Goal: Use online tool/utility: Utilize a website feature to perform a specific function

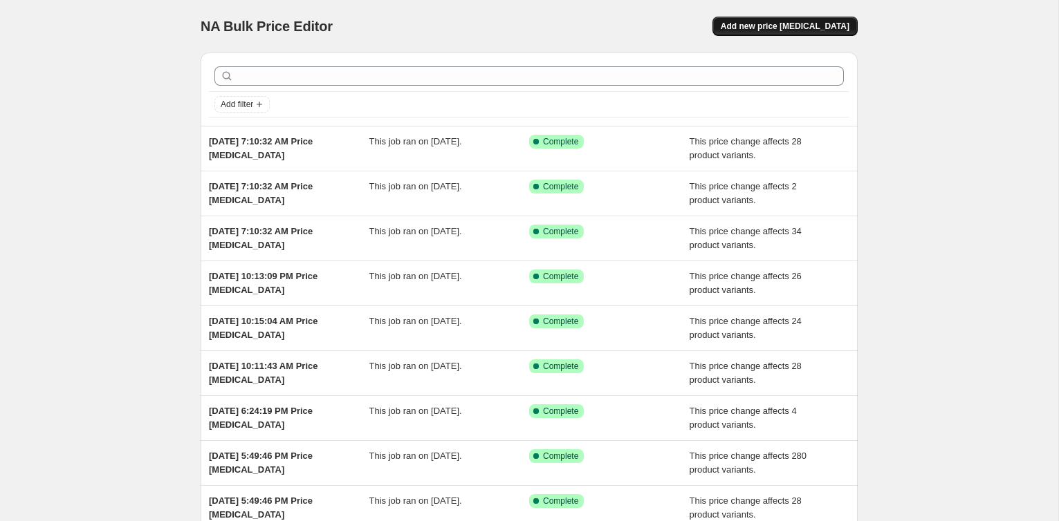
click at [812, 35] on button "Add new price [MEDICAL_DATA]" at bounding box center [784, 26] width 145 height 19
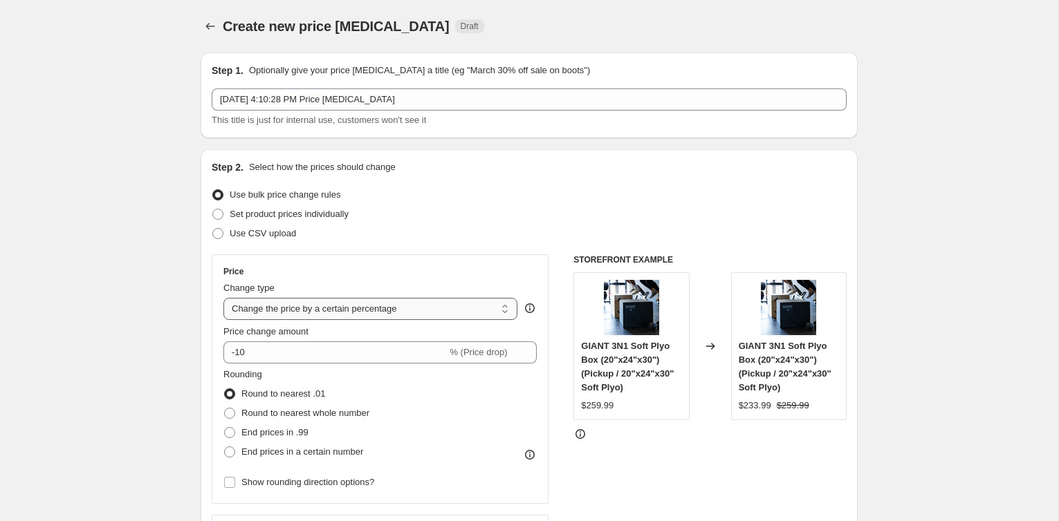
click at [419, 303] on select "Change the price to a certain amount Change the price by a certain amount Chang…" at bounding box center [370, 309] width 294 height 22
select select "pcap"
click at [223, 298] on select "Change the price to a certain amount Change the price by a certain amount Chang…" at bounding box center [370, 309] width 294 height 22
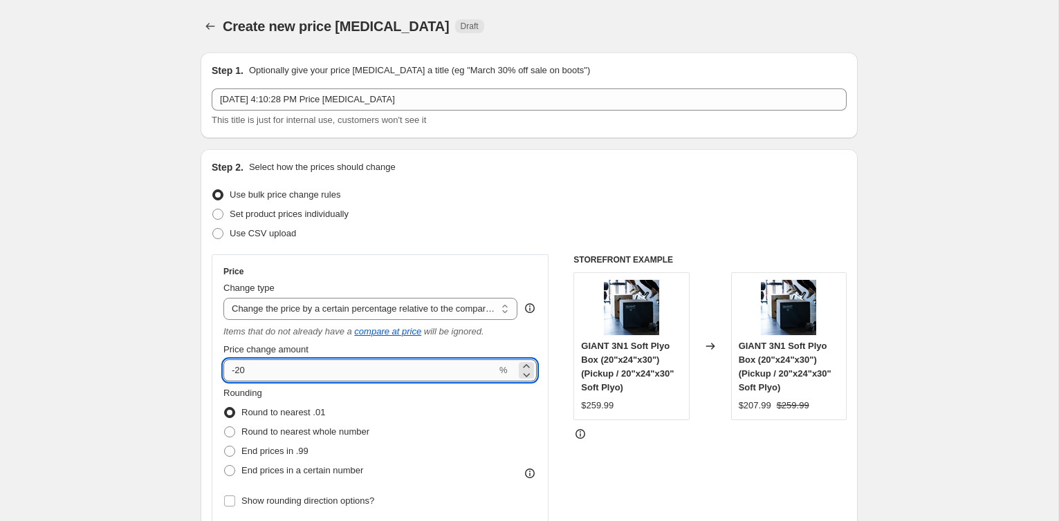
click at [346, 368] on input "-20" at bounding box center [359, 371] width 273 height 22
type input "-2"
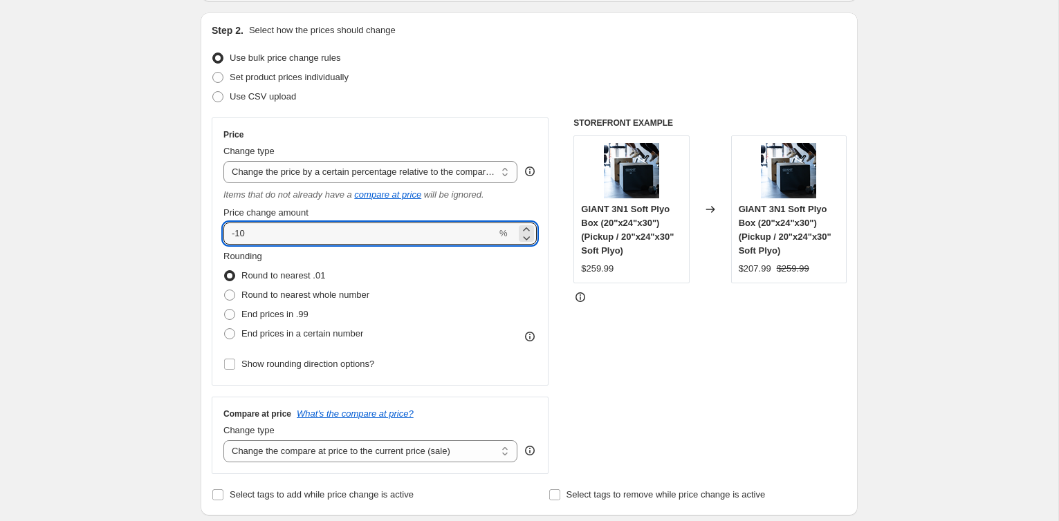
scroll to position [208, 0]
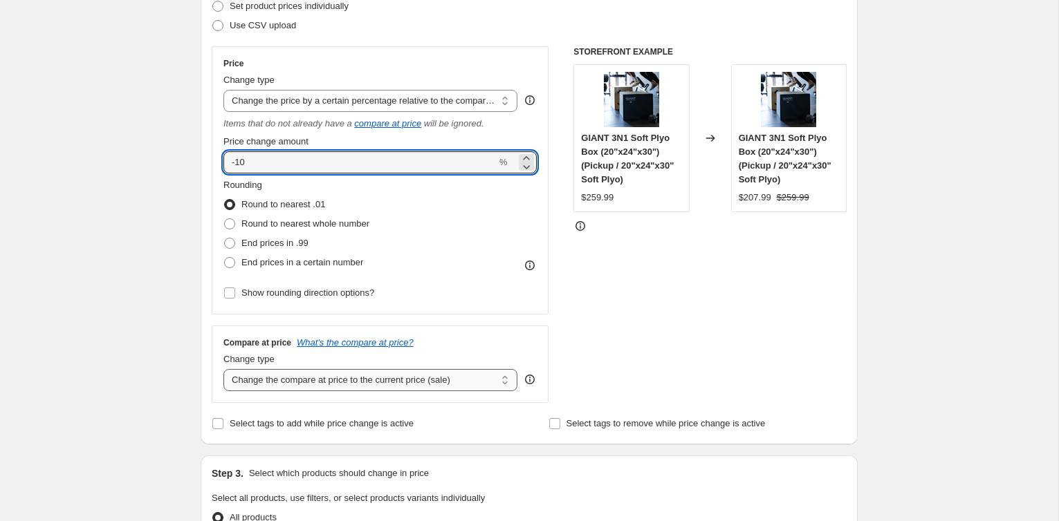
type input "-10"
click at [382, 384] on select "Change the compare at price to the current price (sale) Change the compare at p…" at bounding box center [370, 380] width 294 height 22
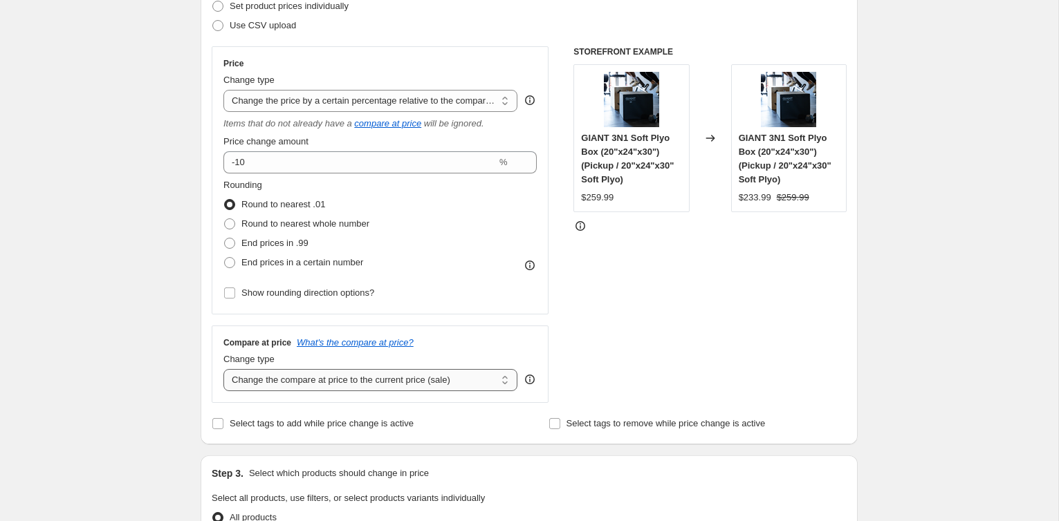
select select "no_change"
click at [223, 369] on select "Change the compare at price to the current price (sale) Change the compare at p…" at bounding box center [370, 380] width 294 height 22
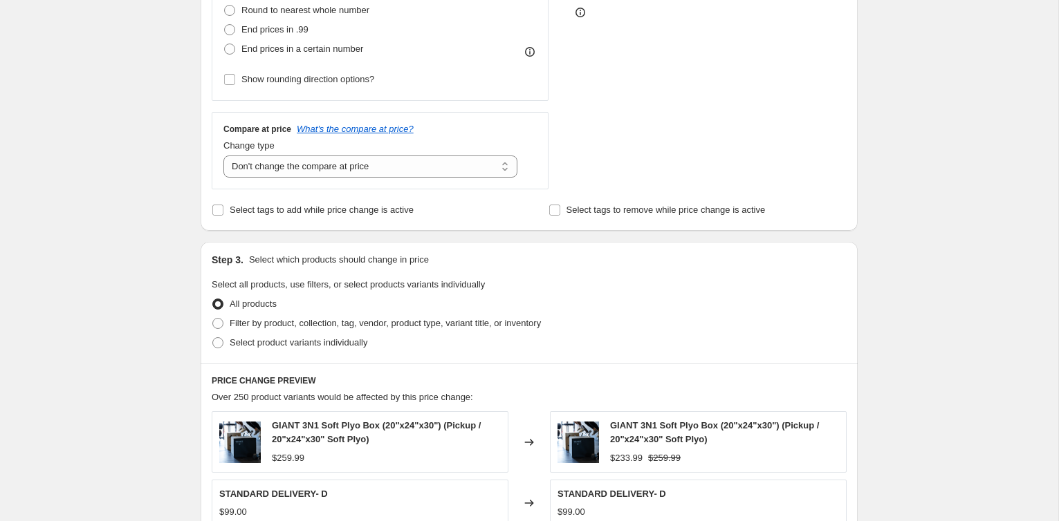
scroll to position [458, 0]
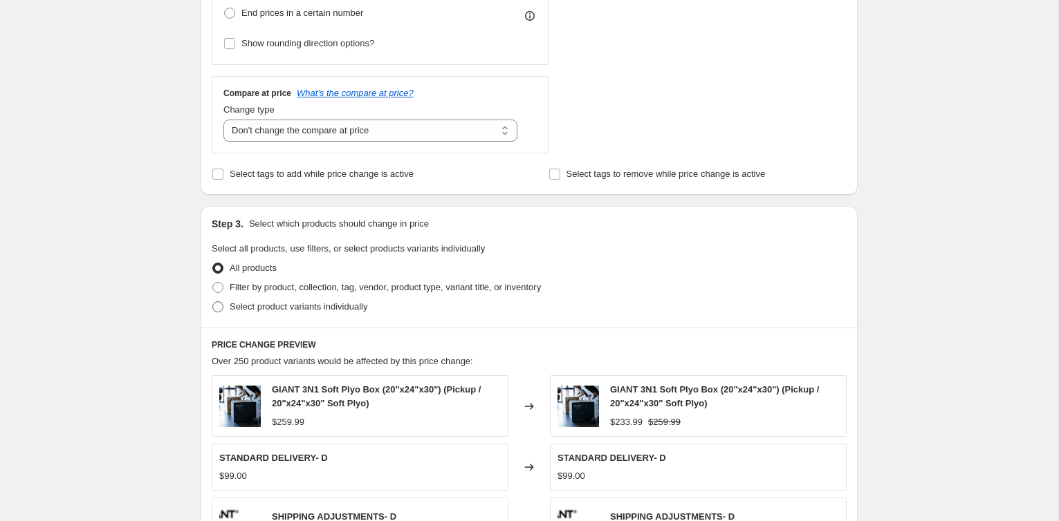
click at [310, 306] on span "Select product variants individually" at bounding box center [299, 306] width 138 height 10
click at [213, 302] on input "Select product variants individually" at bounding box center [212, 301] width 1 height 1
radio input "true"
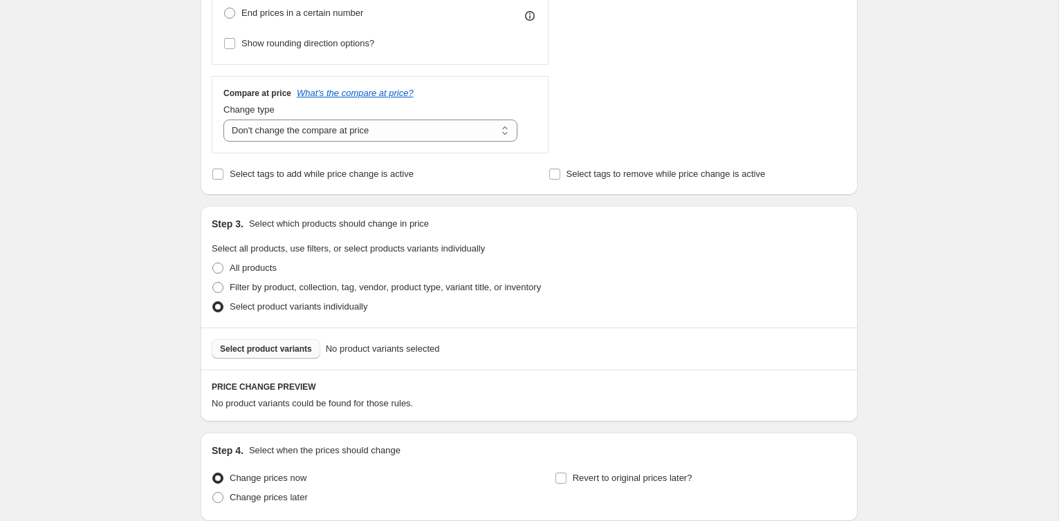
click at [285, 347] on span "Select product variants" at bounding box center [266, 349] width 92 height 11
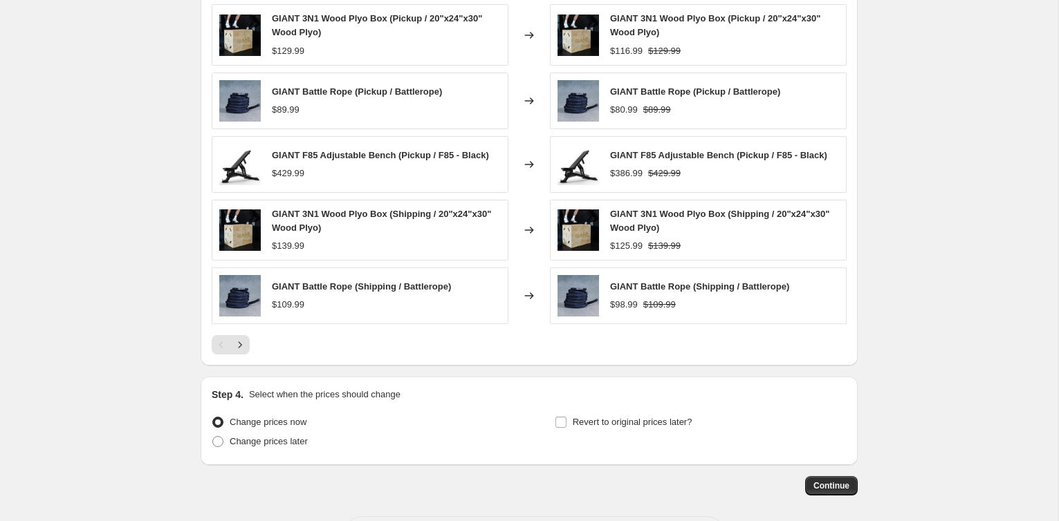
scroll to position [878, 0]
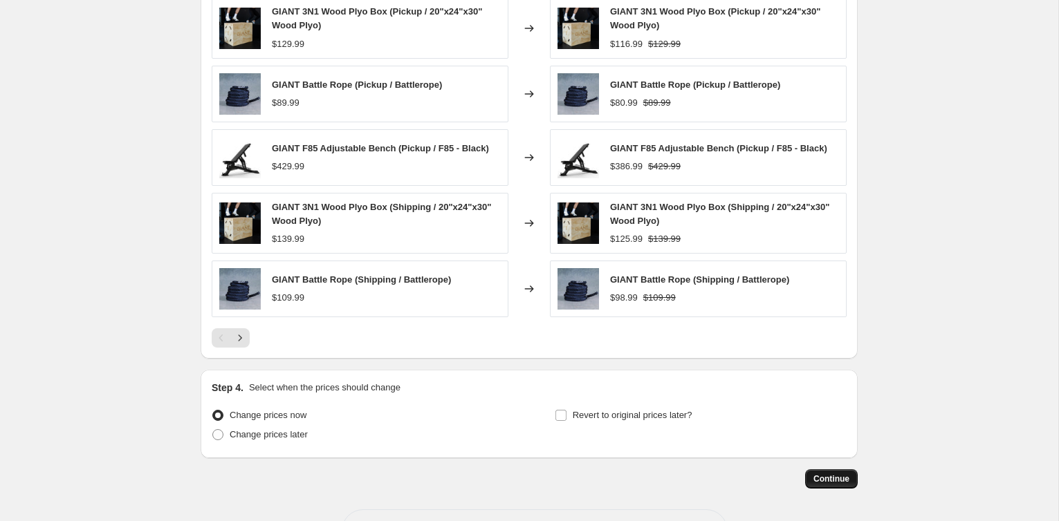
click at [835, 474] on span "Continue" at bounding box center [831, 479] width 36 height 11
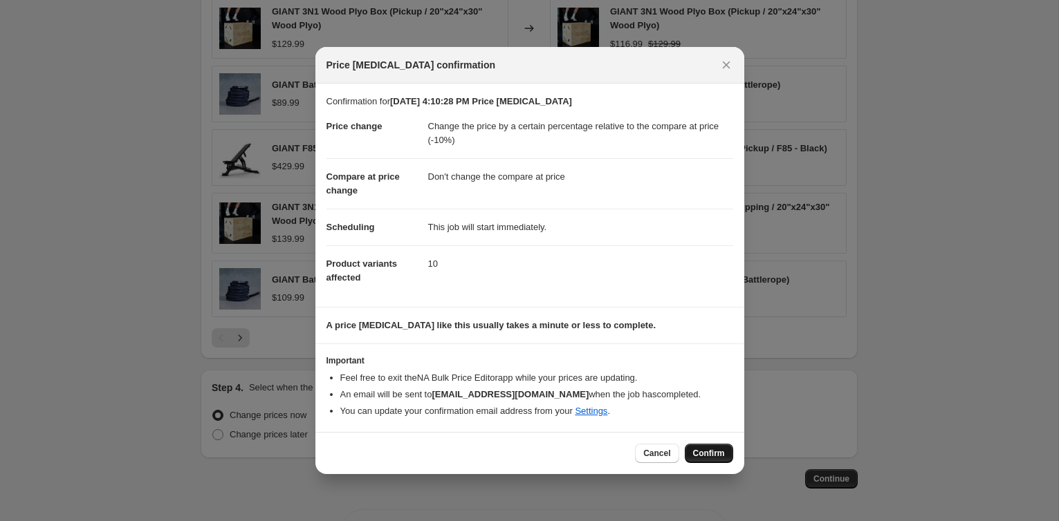
click at [717, 454] on span "Confirm" at bounding box center [709, 453] width 32 height 11
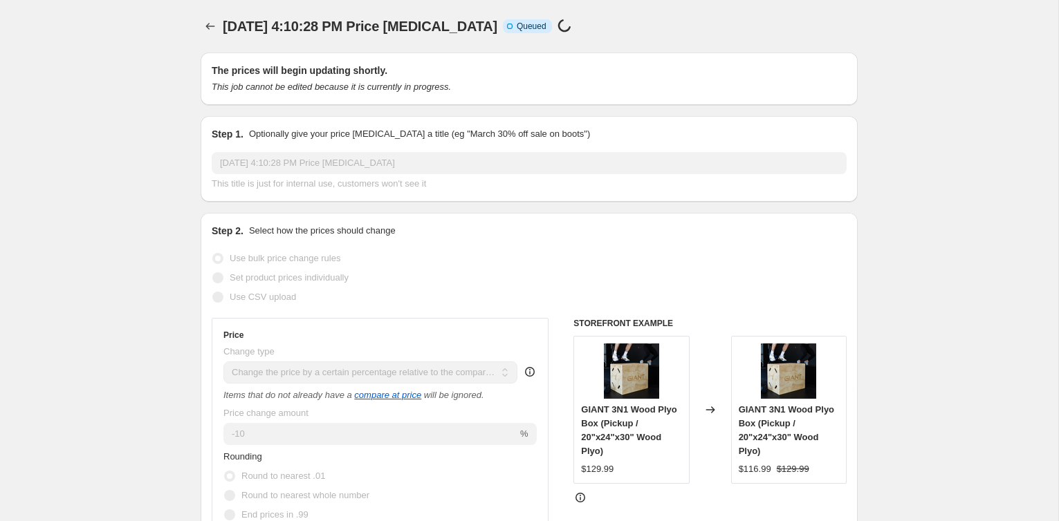
scroll to position [878, 0]
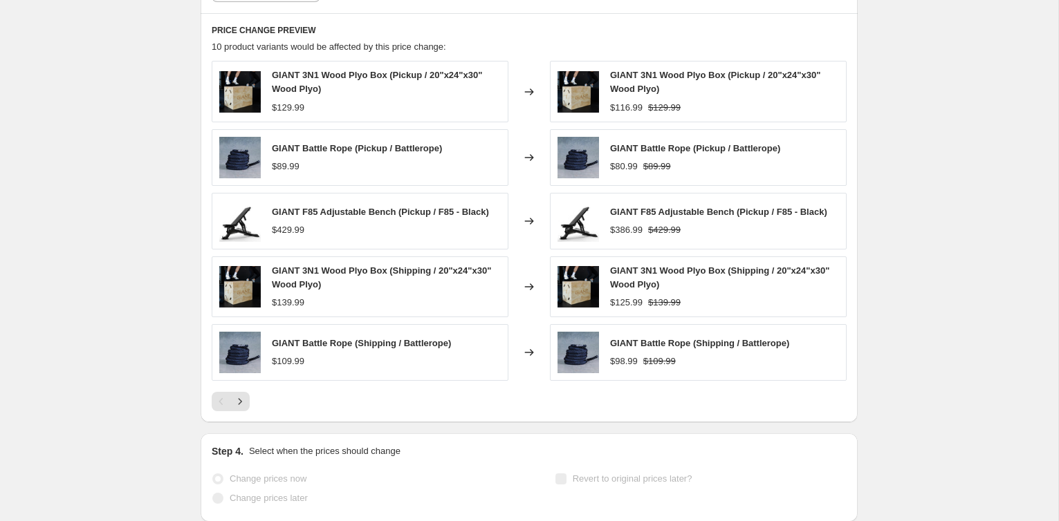
select select "pcap"
select select "no_change"
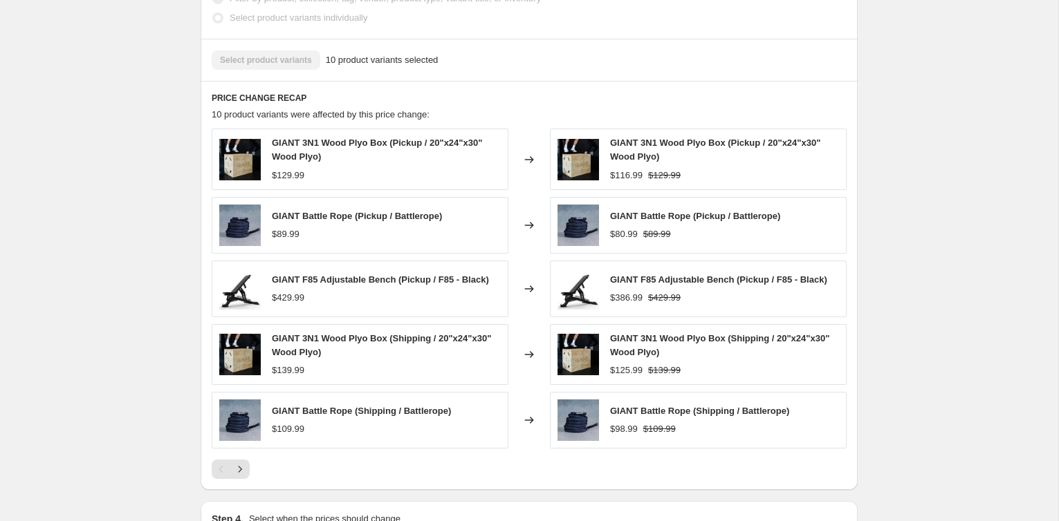
scroll to position [0, 0]
